Goal: Transaction & Acquisition: Purchase product/service

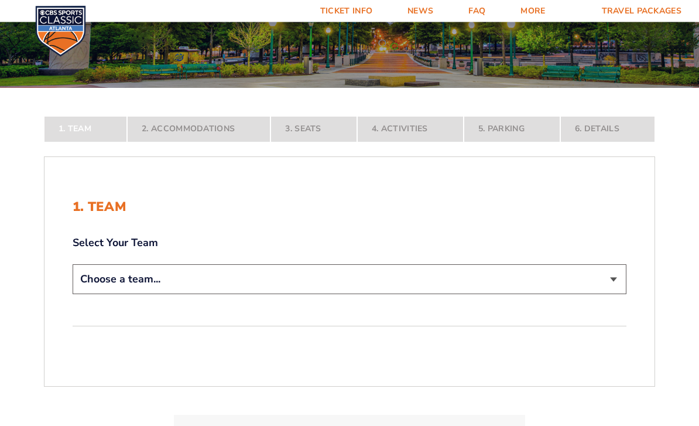
click at [613, 294] on select "Choose a team... [US_STATE] Wildcats [US_STATE] State Buckeyes [US_STATE] Tar H…" at bounding box center [350, 280] width 554 height 30
select select "12956"
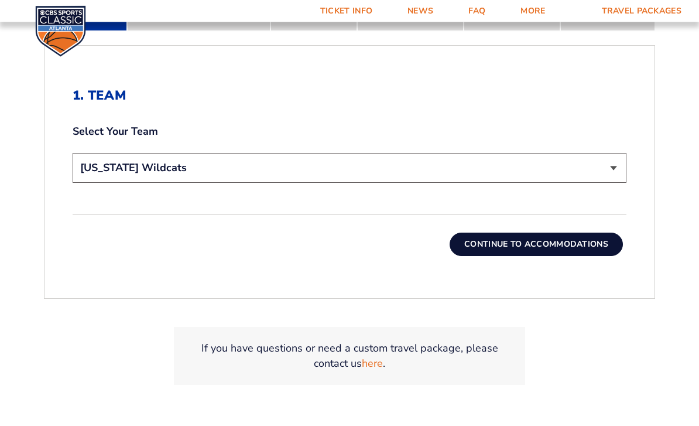
click at [567, 256] on button "Continue To Accommodations" at bounding box center [536, 244] width 173 height 23
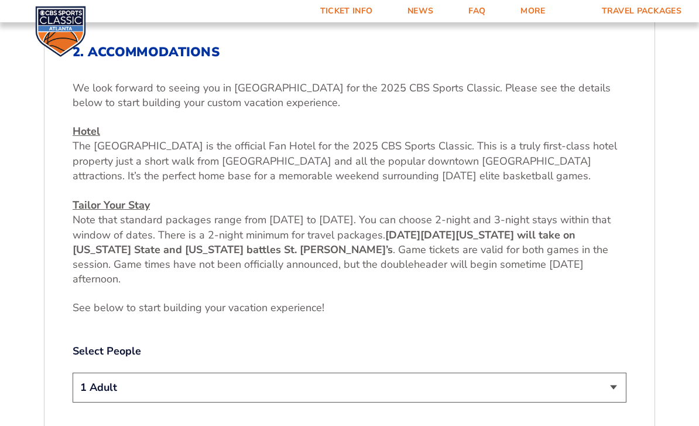
scroll to position [403, 0]
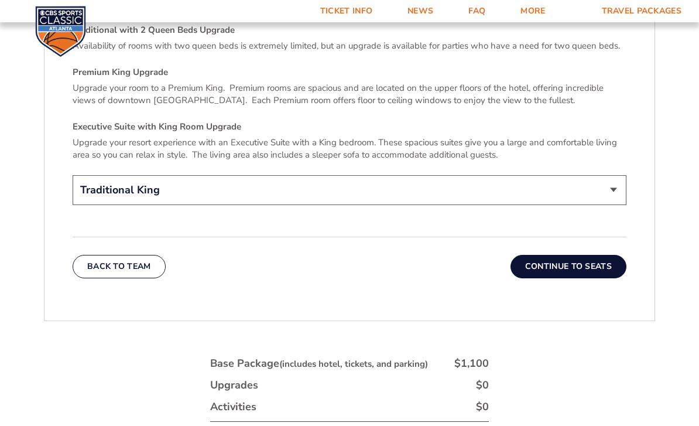
click at [590, 260] on button "Continue To Seats" at bounding box center [568, 266] width 116 height 23
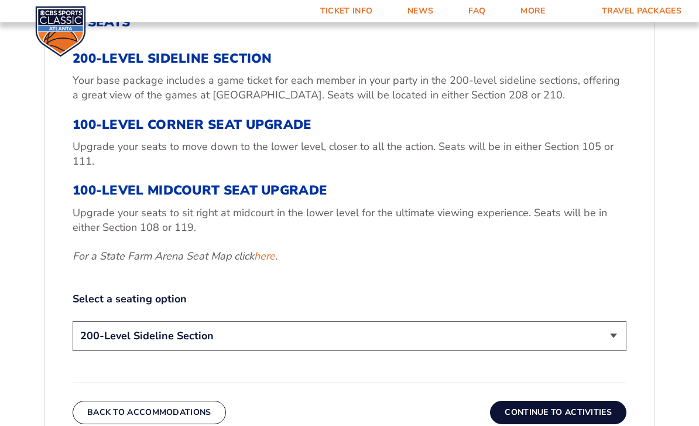
scroll to position [408, 0]
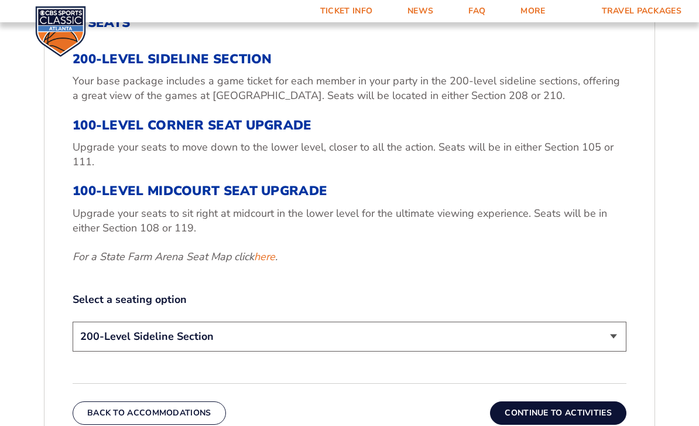
click at [634, 359] on div "3. Seats 200-Level Sideline Section Your base package includes a game ticket fo…" at bounding box center [349, 219] width 610 height 465
click at [622, 351] on select "200-Level Sideline Section 100-Level Corner Seat Upgrade (+$120 per person) 100…" at bounding box center [350, 336] width 554 height 30
select select "100-Level Corner Seat Upgrade"
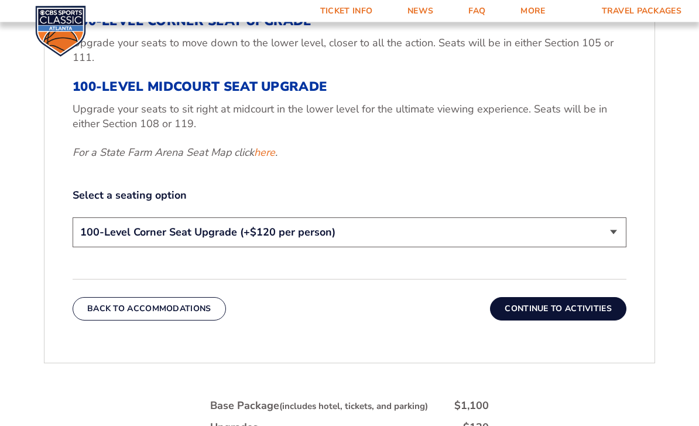
click at [598, 320] on button "Continue To Activities" at bounding box center [558, 308] width 136 height 23
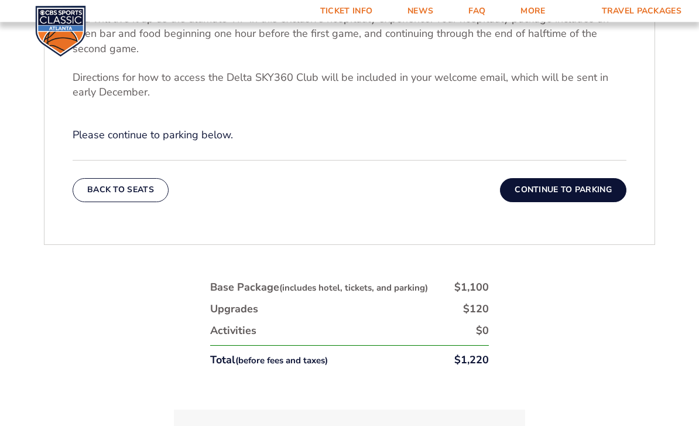
scroll to position [491, 0]
click at [602, 200] on button "Continue To Parking" at bounding box center [563, 189] width 126 height 23
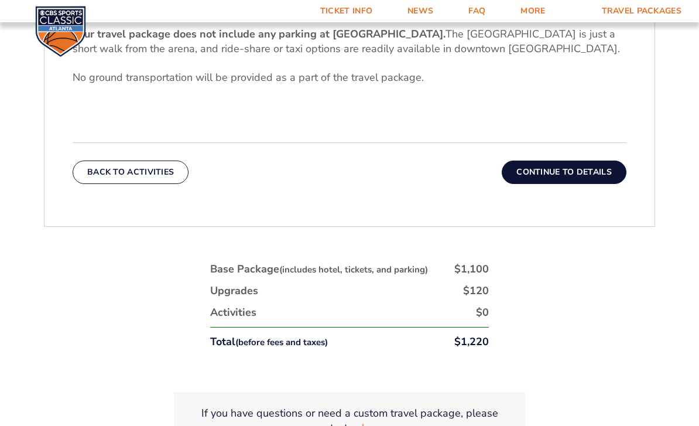
scroll to position [430, 0]
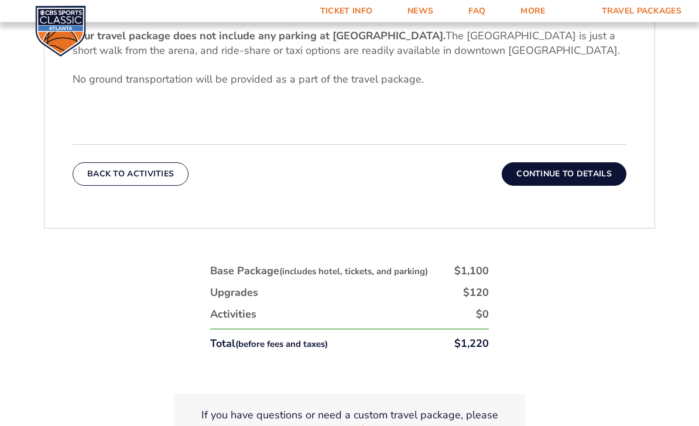
click at [606, 176] on div "Back To Activities Continue To Details" at bounding box center [350, 166] width 554 height 42
click at [589, 186] on button "Continue To Details" at bounding box center [564, 174] width 125 height 23
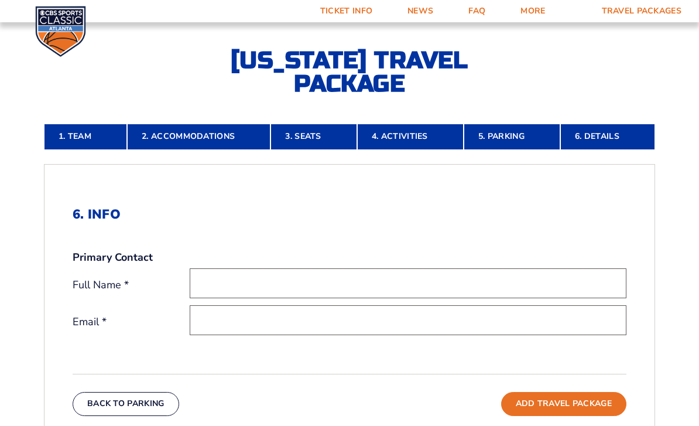
scroll to position [215, 0]
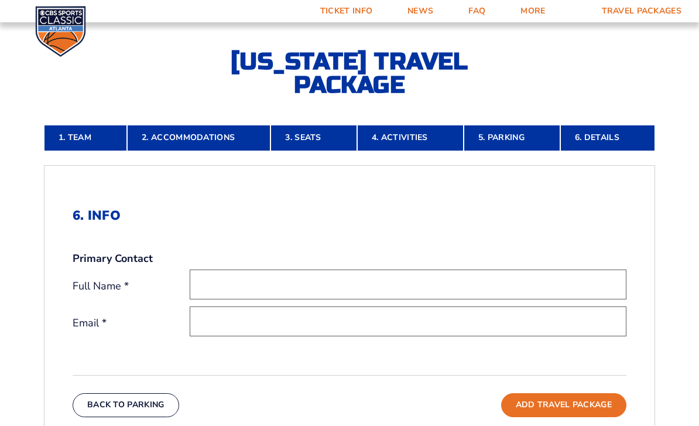
click at [362, 8] on link "Ticket Info" at bounding box center [346, 11] width 87 height 22
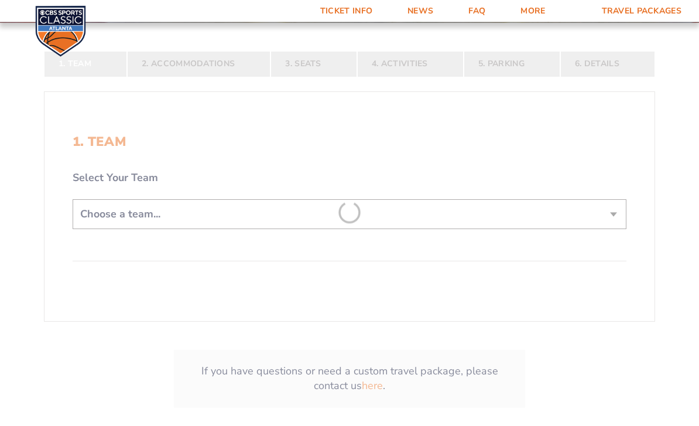
scroll to position [207, 0]
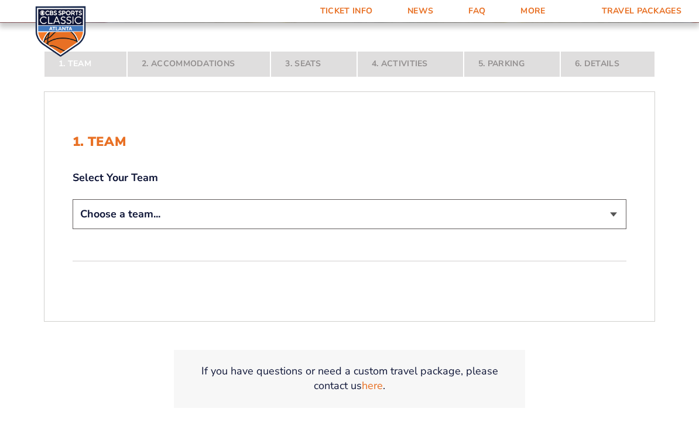
click at [608, 229] on select "Choose a team... [US_STATE] Wildcats [US_STATE] State Buckeyes [US_STATE] Tar H…" at bounding box center [350, 214] width 554 height 30
select select "12956"
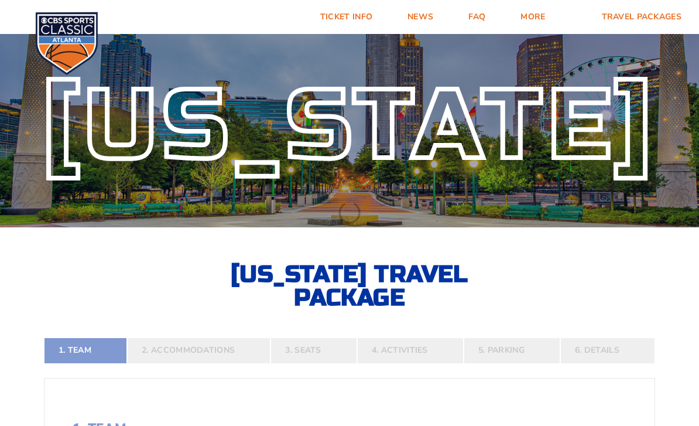
scroll to position [0, 0]
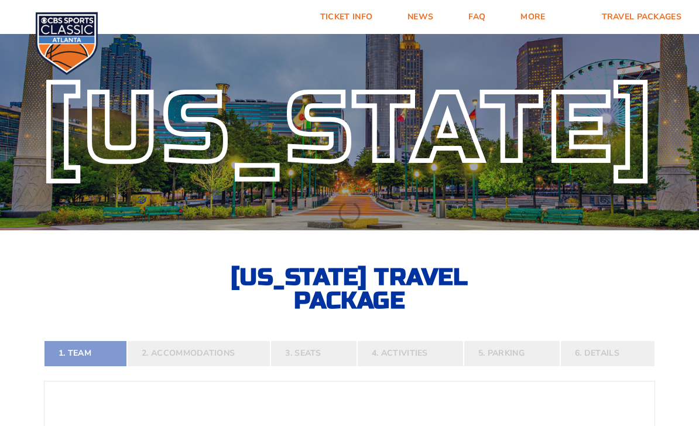
click at [618, 310] on div "[US_STATE] [US_STATE] Travel Package" at bounding box center [349, 170] width 699 height 284
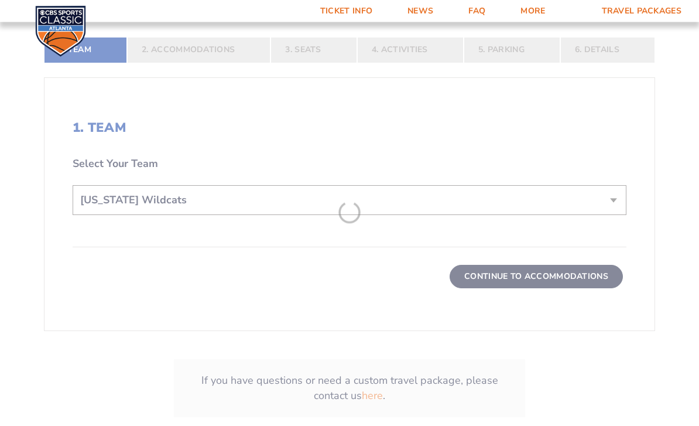
scroll to position [303, 0]
click at [535, 296] on form "[US_STATE] [US_STATE] Travel Package [US_STATE][GEOGRAPHIC_DATA] [US_STATE] Sta…" at bounding box center [349, 85] width 699 height 776
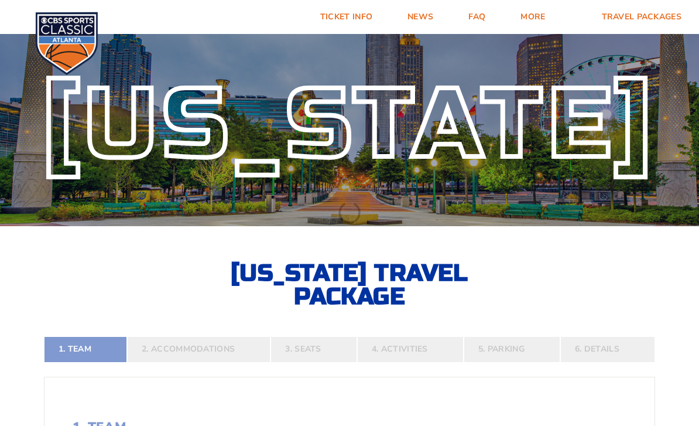
scroll to position [0, 0]
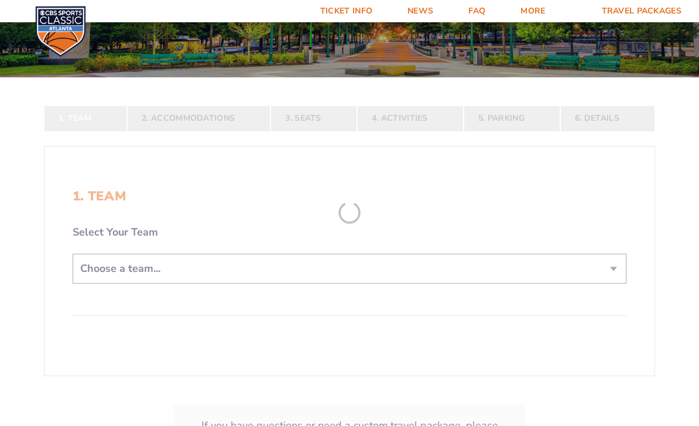
scroll to position [178, 0]
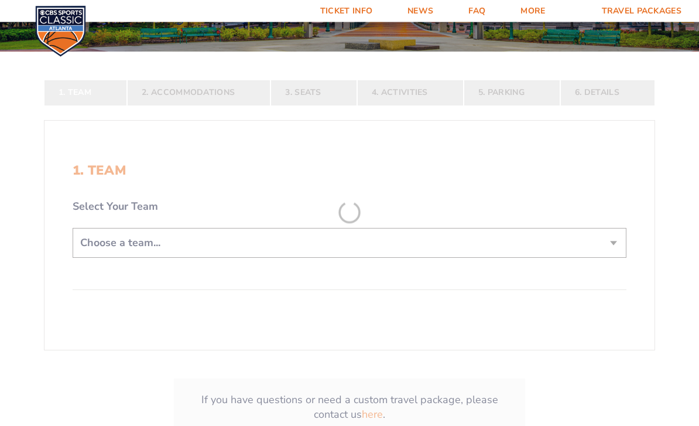
click at [615, 256] on form "[US_STATE] [US_STATE] Travel Package [US_STATE][GEOGRAPHIC_DATA] [US_STATE] Sta…" at bounding box center [349, 157] width 699 height 671
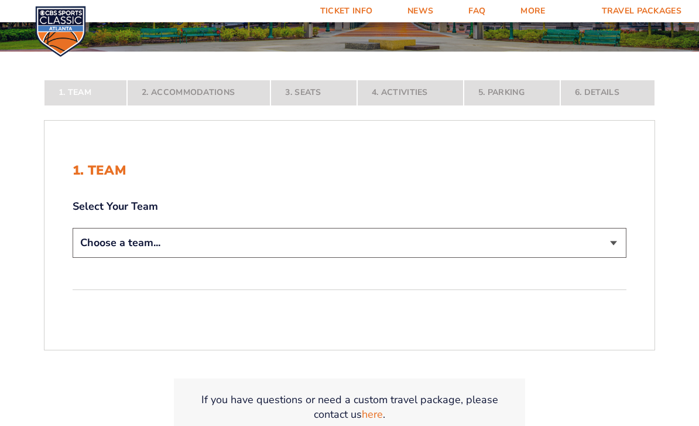
click at [615, 258] on select "Choose a team... [US_STATE] Wildcats [US_STATE] State Buckeyes [US_STATE] Tar H…" at bounding box center [350, 243] width 554 height 30
select select "12956"
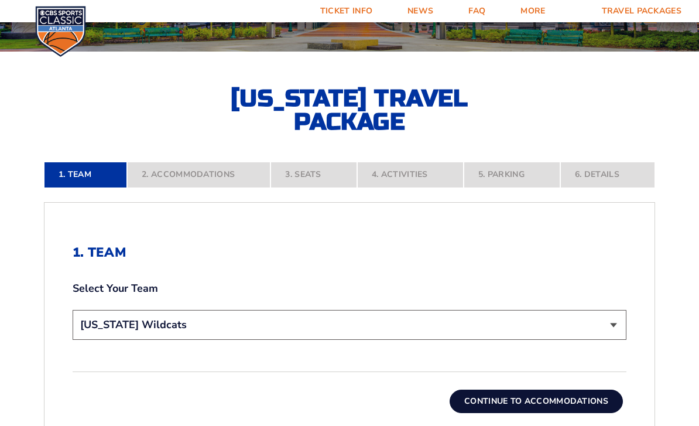
click at [582, 413] on button "Continue To Accommodations" at bounding box center [536, 400] width 173 height 23
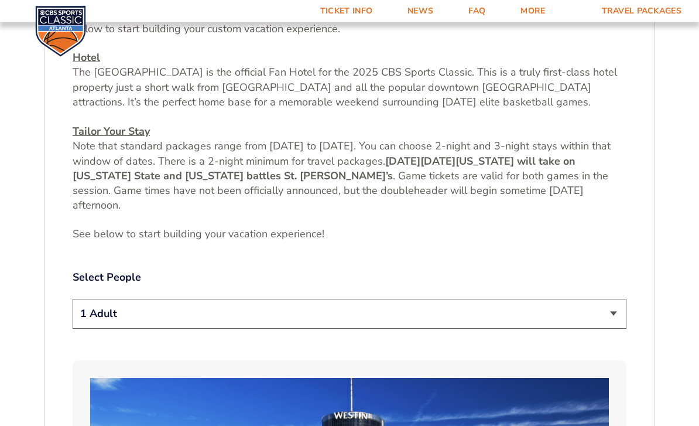
scroll to position [510, 0]
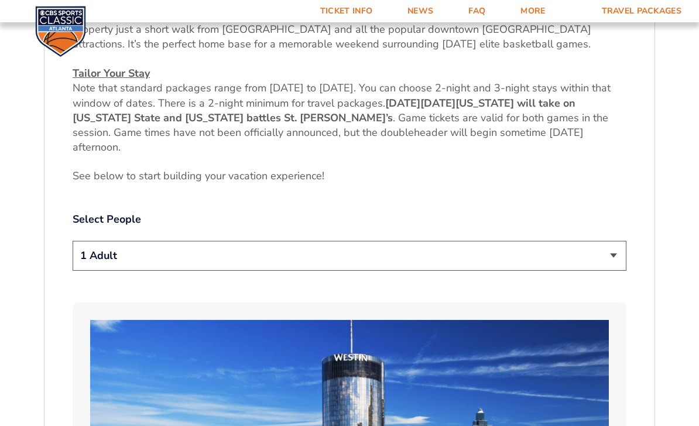
click at [614, 270] on select "1 Adult 2 Adults 3 Adults 4 Adults 2 Adults + 1 Child 2 Adults + 2 Children 2 A…" at bounding box center [350, 256] width 554 height 30
select select "2 Adults"
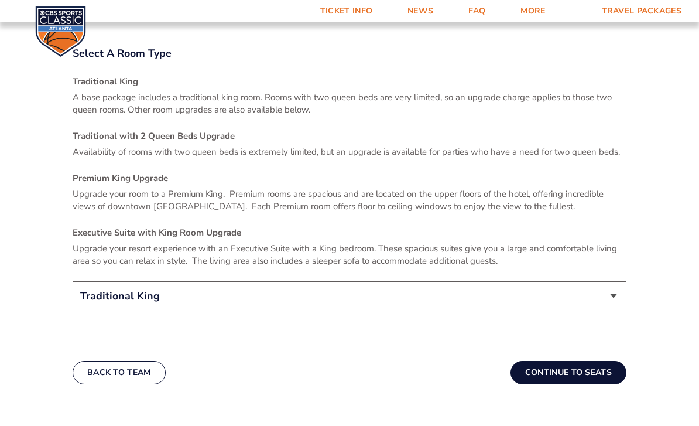
scroll to position [1689, 0]
click at [196, 143] on h4 "Traditional with 2 Queen Beds Upgrade" at bounding box center [350, 137] width 554 height 12
click at [609, 293] on select "Traditional King Traditional with 2 Queen Beds Upgrade (+$45 per night) Premium…" at bounding box center [350, 296] width 554 height 30
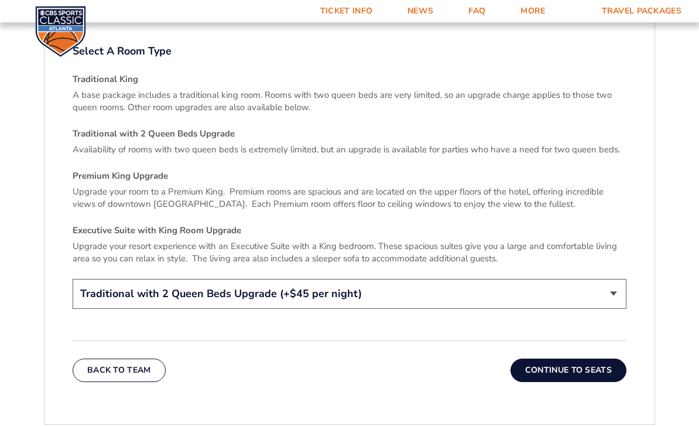
scroll to position [1691, 0]
click at [608, 296] on select "Traditional King Traditional with 2 Queen Beds Upgrade (+$45 per night) Premium…" at bounding box center [350, 294] width 554 height 30
select select "Traditional King"
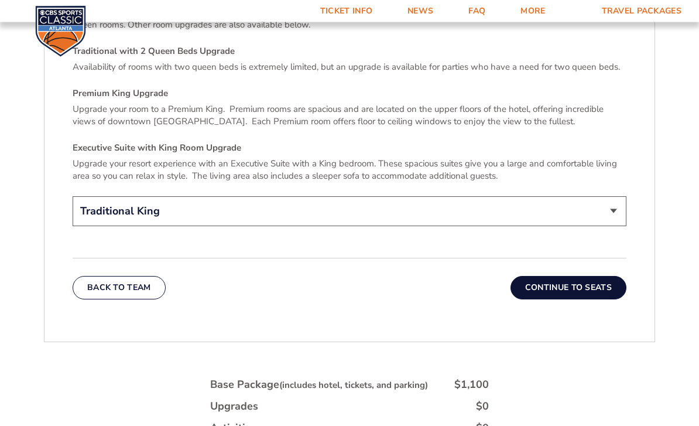
scroll to position [1810, 0]
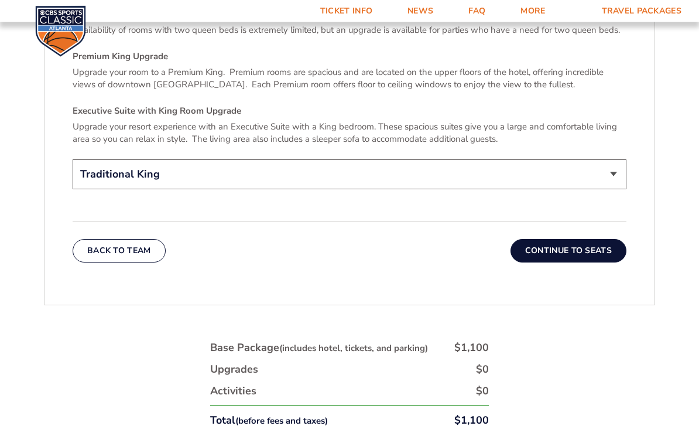
click at [599, 250] on button "Continue To Seats" at bounding box center [568, 250] width 116 height 23
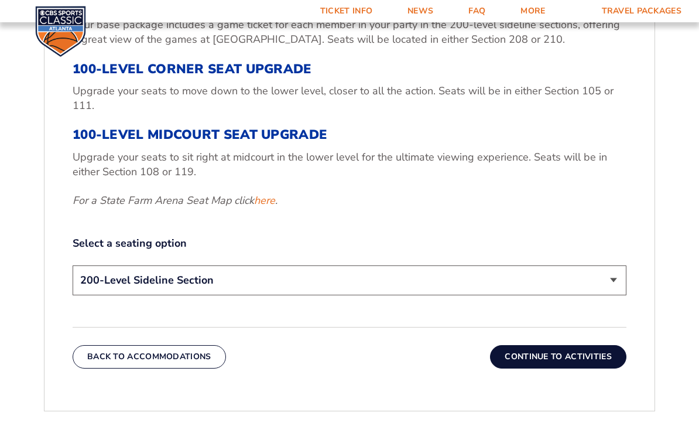
scroll to position [470, 0]
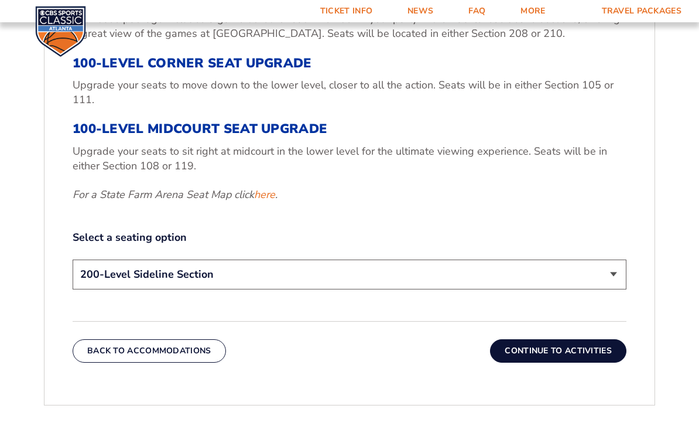
click at [608, 289] on select "200-Level Sideline Section 100-Level Corner Seat Upgrade (+$120 per person) 100…" at bounding box center [350, 274] width 554 height 30
select select "100-Level Corner Seat Upgrade"
click at [589, 362] on button "Continue To Activities" at bounding box center [558, 350] width 136 height 23
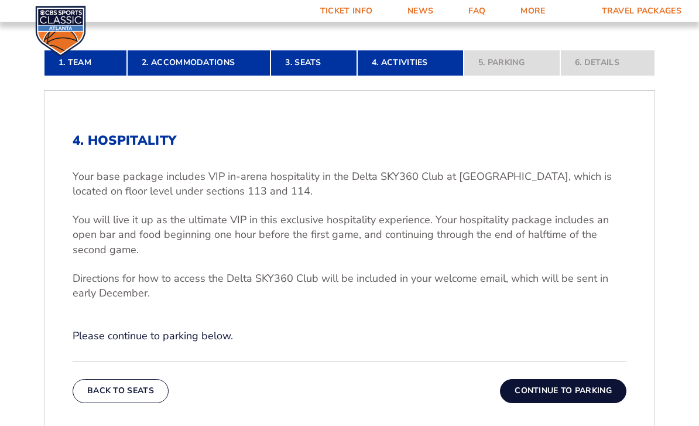
scroll to position [328, 0]
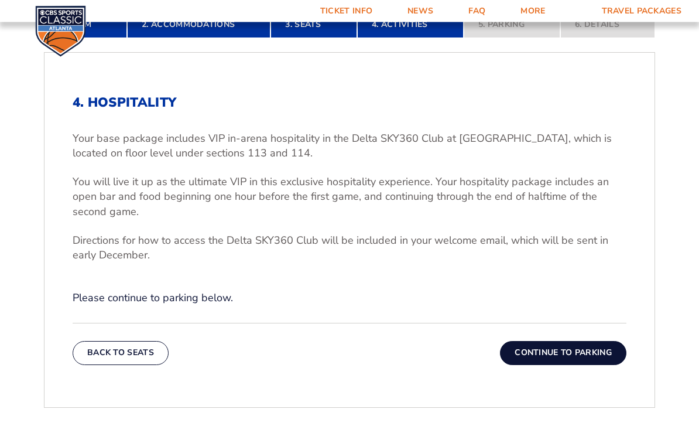
click at [601, 365] on button "Continue To Parking" at bounding box center [563, 352] width 126 height 23
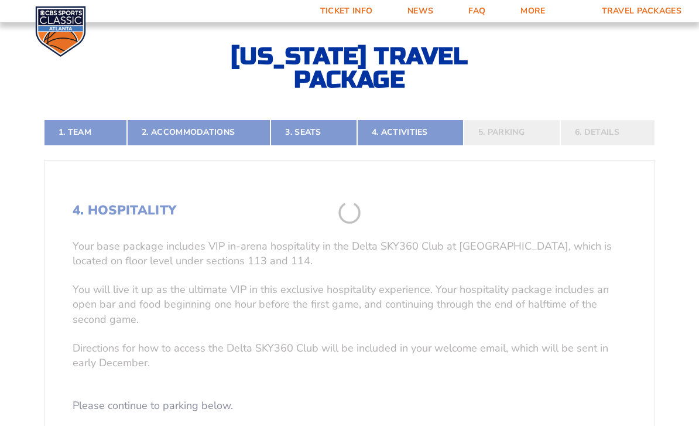
scroll to position [218, 0]
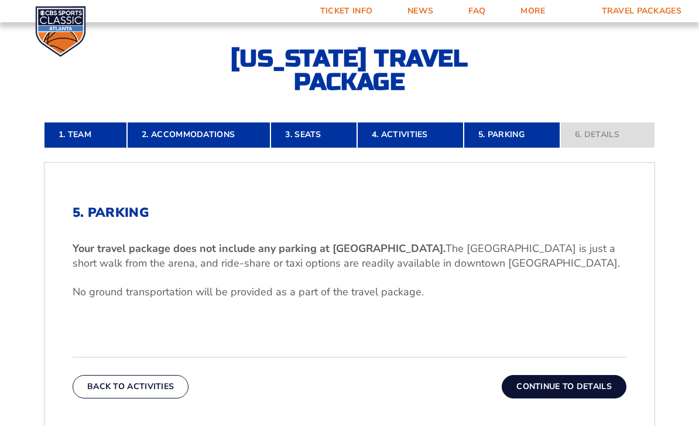
click at [589, 398] on button "Continue To Details" at bounding box center [564, 386] width 125 height 23
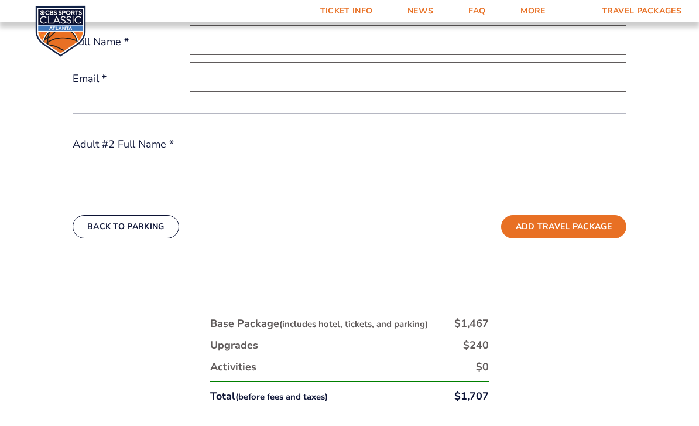
scroll to position [459, 0]
click at [609, 238] on button "Add Travel Package" at bounding box center [563, 226] width 125 height 23
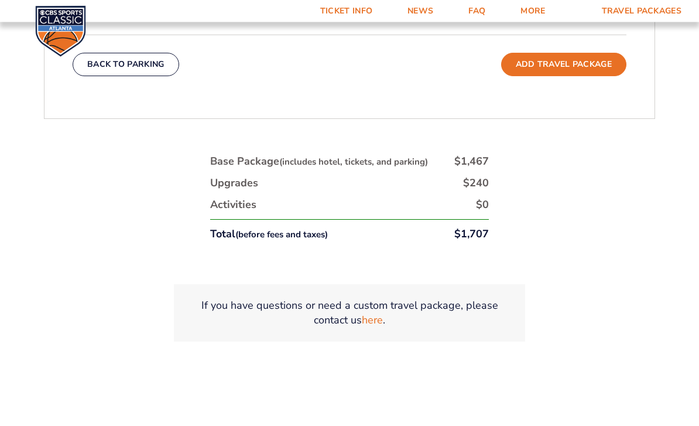
scroll to position [622, 0]
click at [377, 327] on link "here" at bounding box center [372, 320] width 21 height 15
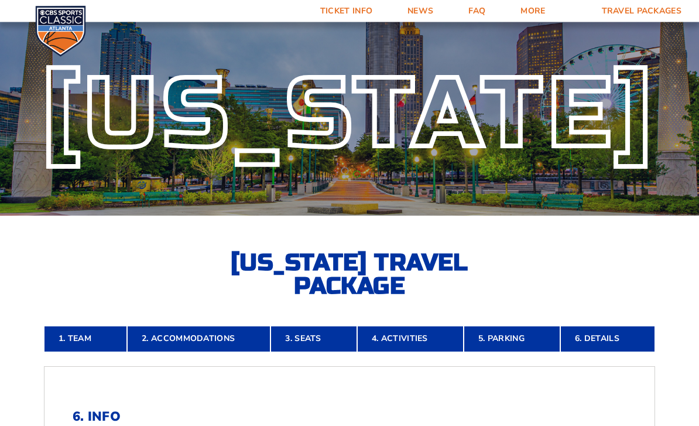
scroll to position [0, 0]
